Goal: Task Accomplishment & Management: Manage account settings

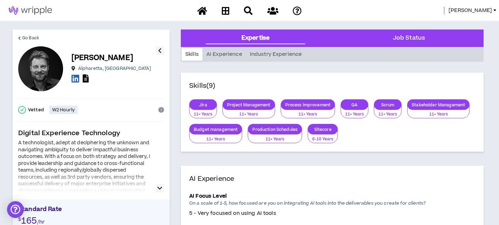
click at [478, 7] on span "[PERSON_NAME]" at bounding box center [470, 11] width 43 height 8
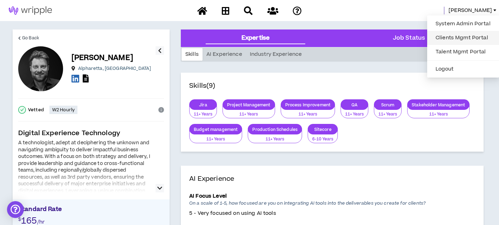
click at [453, 35] on link "Clients Mgmt Portal" at bounding box center [463, 38] width 63 height 11
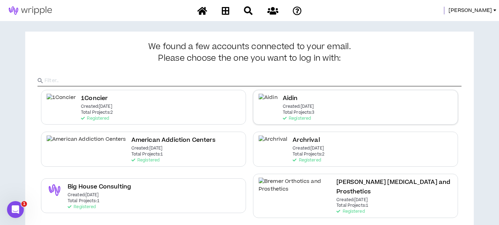
click at [295, 96] on h2 "Aidin" at bounding box center [290, 98] width 15 height 9
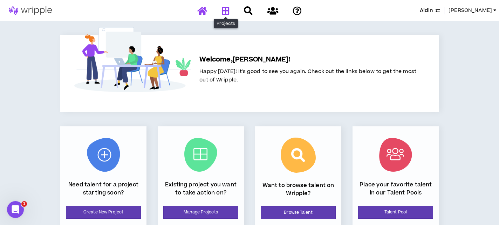
click at [223, 11] on icon at bounding box center [226, 10] width 8 height 9
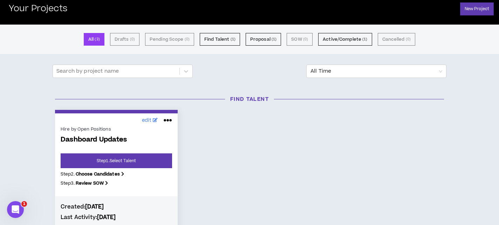
scroll to position [38, 0]
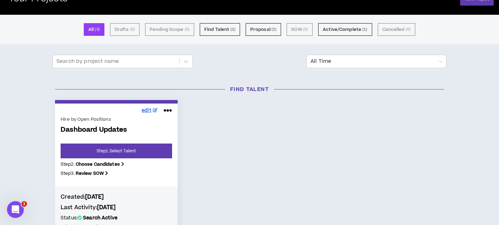
click at [149, 112] on span "edit" at bounding box center [147, 110] width 10 height 7
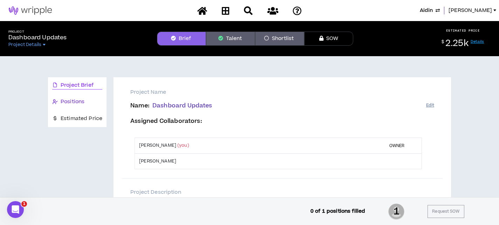
click at [80, 103] on span "Positions" at bounding box center [73, 102] width 24 height 8
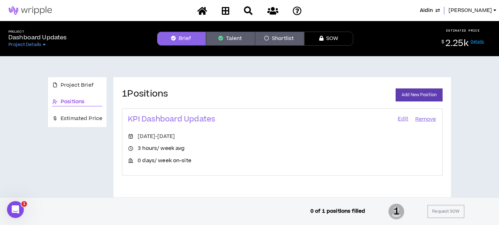
click at [403, 118] on link "Edit" at bounding box center [403, 119] width 12 height 10
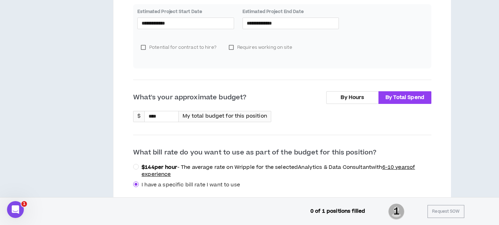
scroll to position [201, 0]
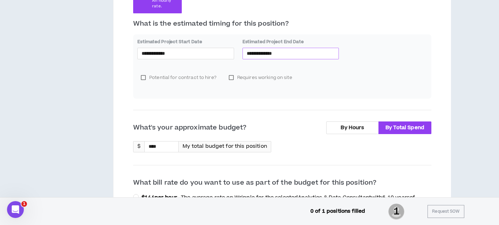
click at [261, 57] on div "**********" at bounding box center [291, 53] width 97 height 11
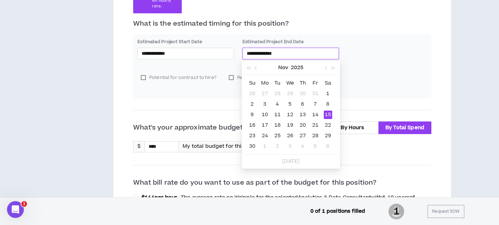
click at [261, 55] on input "**********" at bounding box center [291, 53] width 88 height 8
type input "**********"
click at [289, 102] on div "5" at bounding box center [290, 104] width 8 height 8
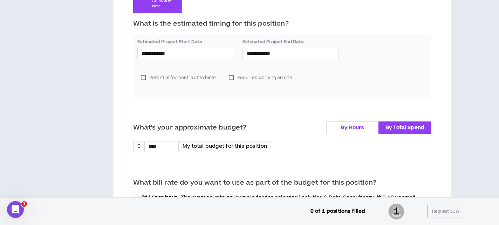
click at [348, 132] on label "By Hours" at bounding box center [353, 127] width 53 height 13
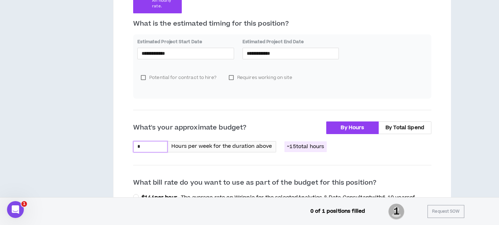
drag, startPoint x: 145, startPoint y: 147, endPoint x: 134, endPoint y: 147, distance: 11.2
click at [134, 147] on input "*" at bounding box center [151, 146] width 34 height 11
type input "*"
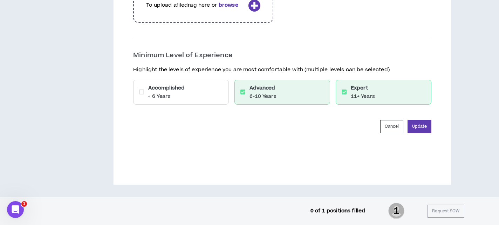
scroll to position [1121, 0]
click at [425, 129] on button "Update" at bounding box center [420, 126] width 24 height 13
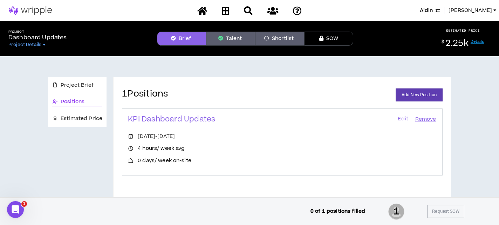
click at [476, 106] on div "Project Brief Positions Estimated Price 1 Positions Add New Position KPI Dashbo…" at bounding box center [250, 139] width 494 height 167
click at [229, 38] on button "Talent" at bounding box center [230, 39] width 49 height 14
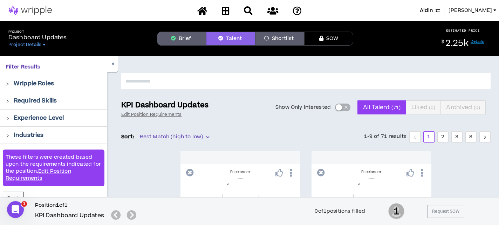
click at [156, 83] on input "text" at bounding box center [306, 81] width 370 height 16
type input "****"
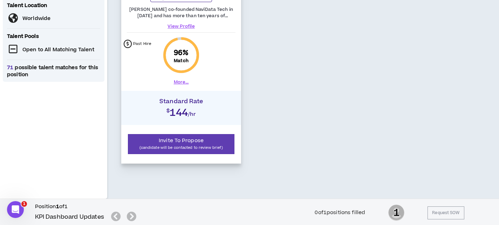
scroll to position [253, 0]
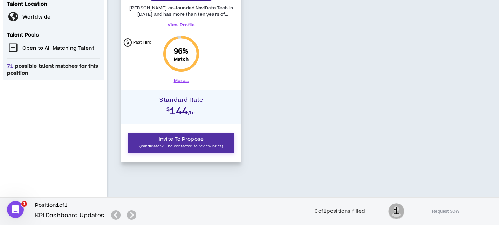
click at [182, 139] on span "Invite To Propose" at bounding box center [181, 138] width 45 height 7
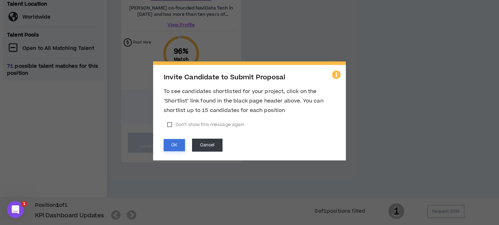
click at [172, 142] on button "OK" at bounding box center [174, 145] width 21 height 12
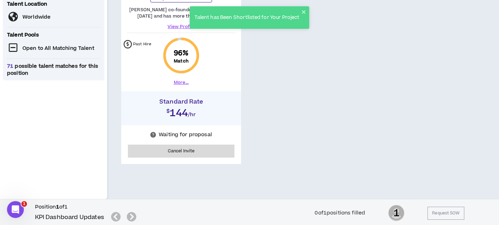
click at [282, 63] on div "Proposal Requested Freelancer Neel G. Project Management and Data Consultant Ne…" at bounding box center [306, 31] width 370 height 263
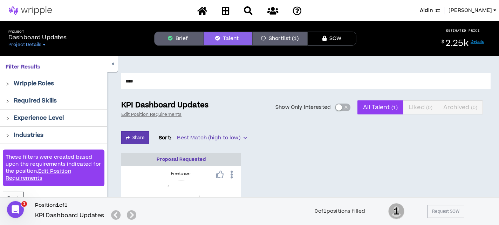
click at [287, 38] on button "Shortlist (1)" at bounding box center [280, 39] width 55 height 14
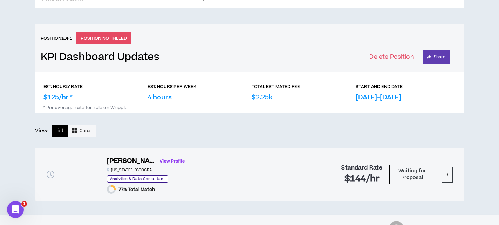
scroll to position [281, 0]
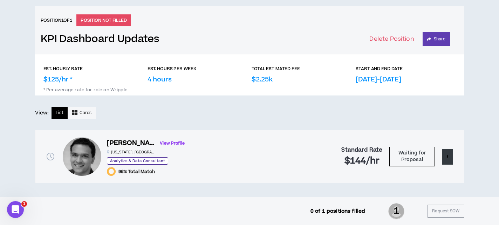
click at [449, 156] on button at bounding box center [447, 157] width 11 height 16
